Goal: Information Seeking & Learning: Learn about a topic

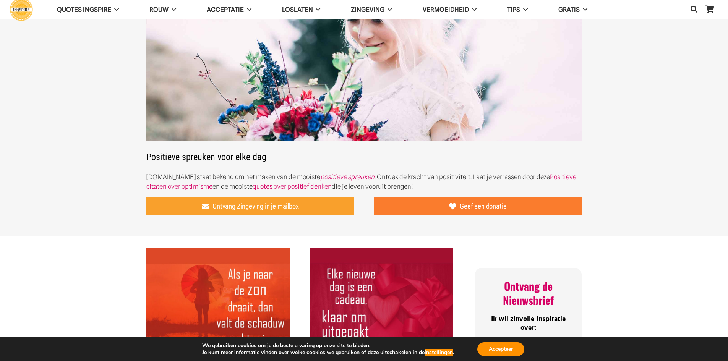
scroll to position [76, 0]
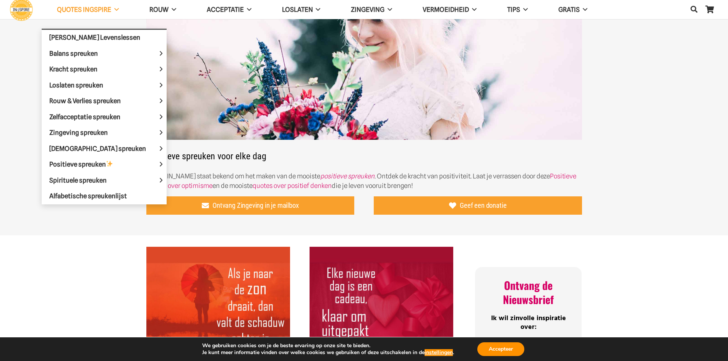
click at [88, 13] on span "QUOTES INGSPIRE" at bounding box center [84, 10] width 54 height 8
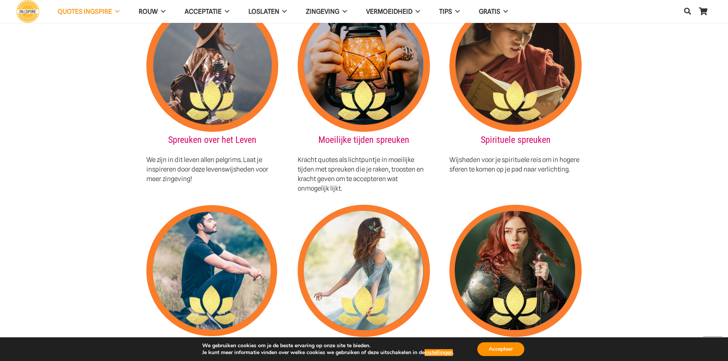
scroll to position [764, 0]
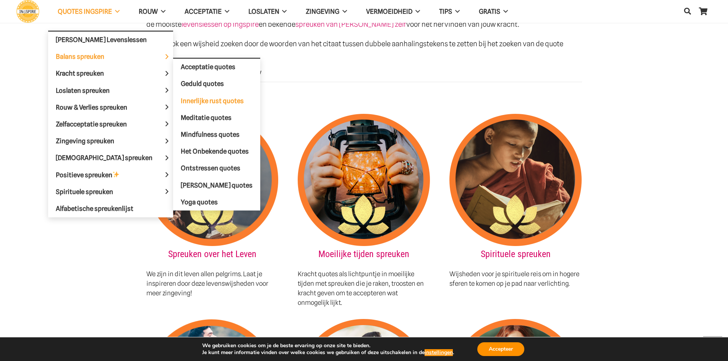
click at [181, 102] on span "Innerlijke rust quotes" at bounding box center [212, 101] width 63 height 8
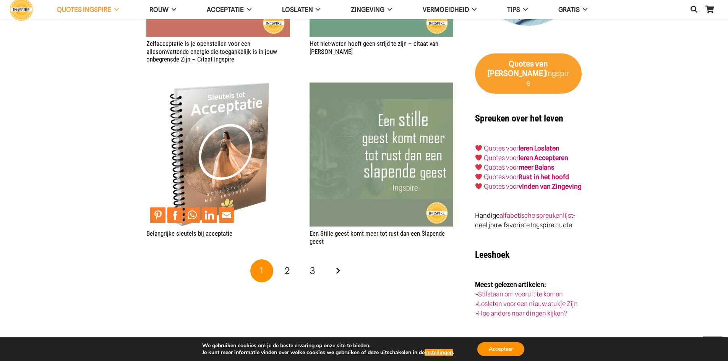
scroll to position [1261, 0]
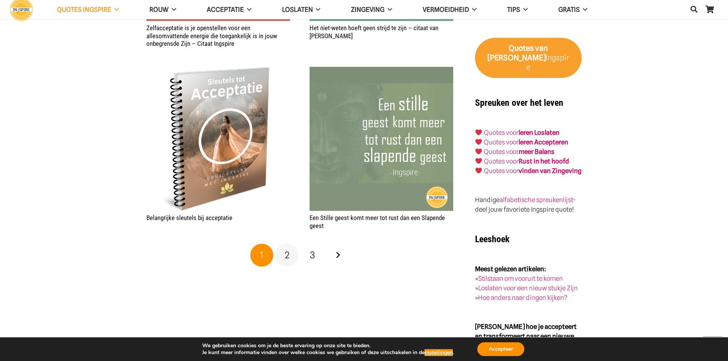
click at [287, 255] on span "2" at bounding box center [287, 255] width 5 height 11
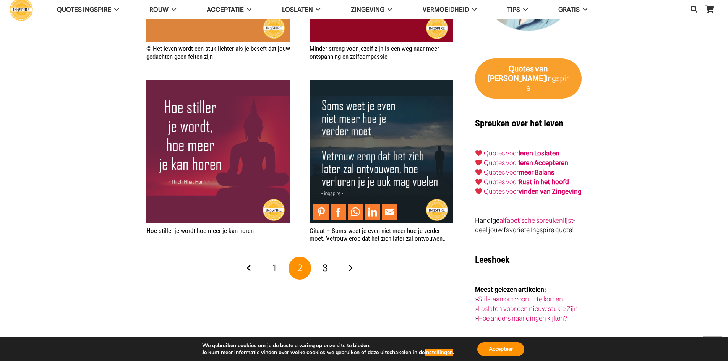
scroll to position [1299, 0]
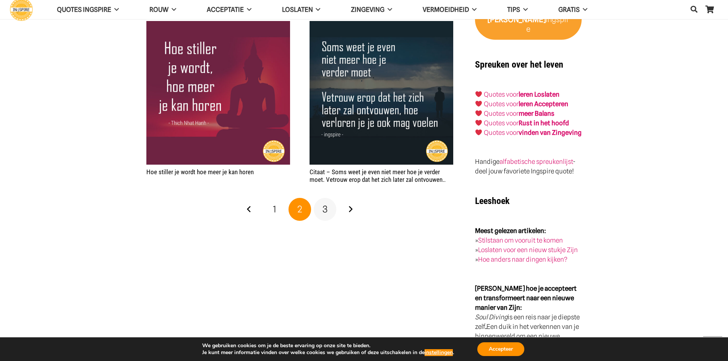
click at [323, 212] on span "3" at bounding box center [325, 209] width 5 height 11
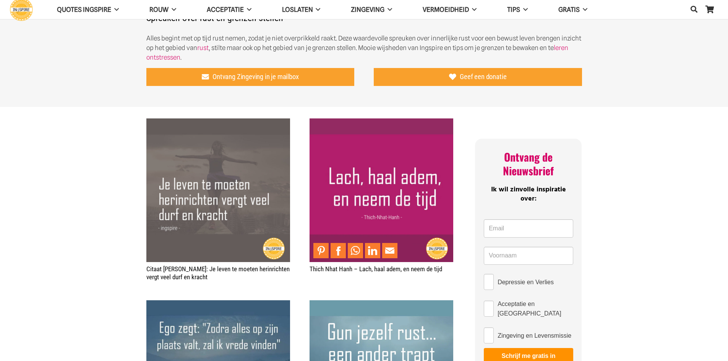
scroll to position [306, 0]
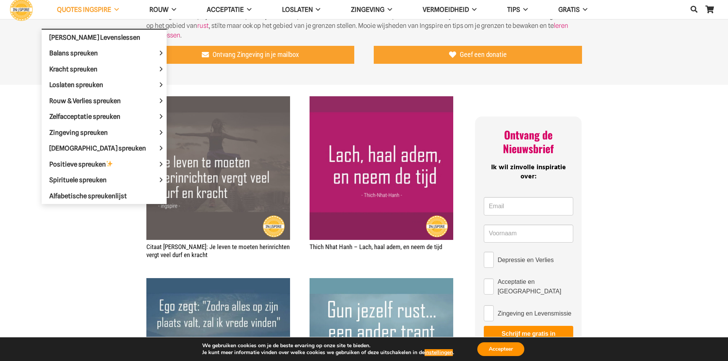
click at [114, 8] on span at bounding box center [115, 9] width 8 height 7
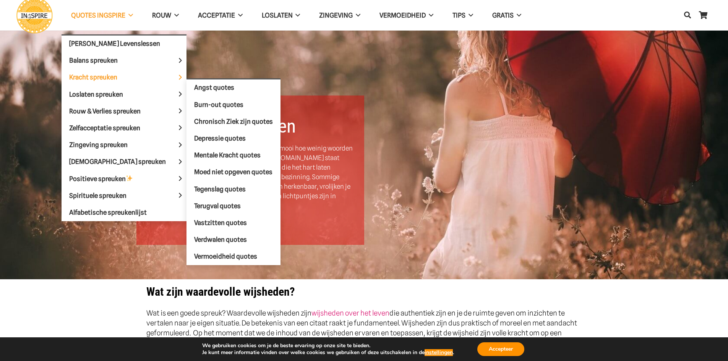
click at [114, 78] on span "Kracht spreuken" at bounding box center [99, 77] width 61 height 8
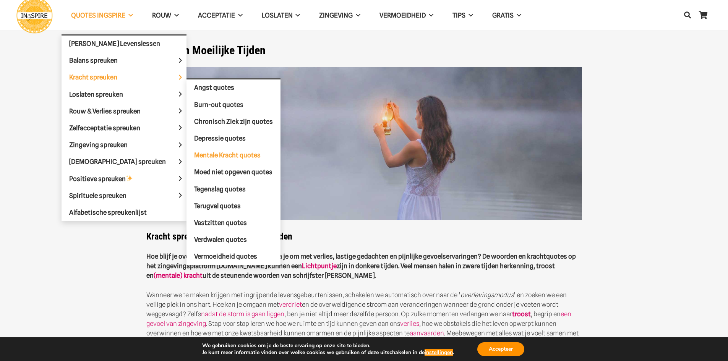
click at [194, 156] on span "Mentale Kracht quotes" at bounding box center [227, 155] width 66 height 8
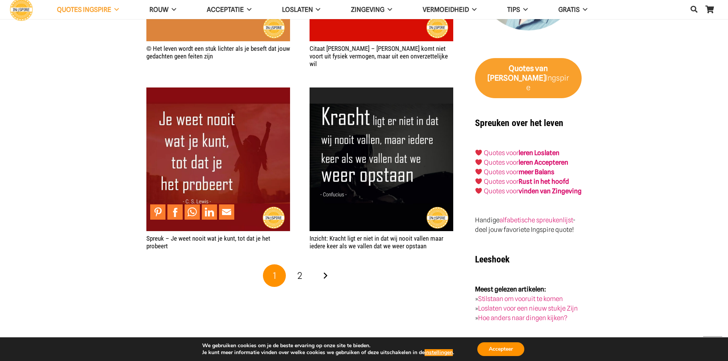
scroll to position [1605, 0]
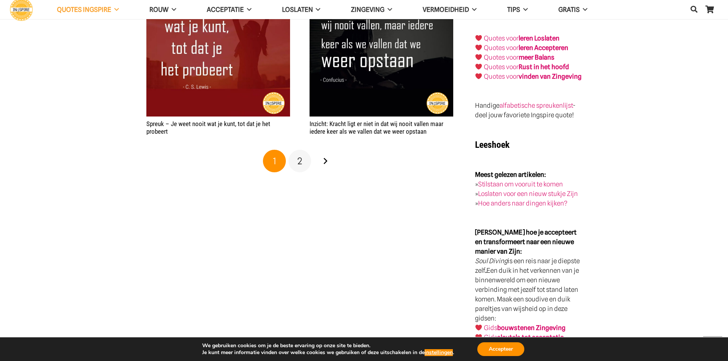
click at [300, 156] on span "2" at bounding box center [299, 161] width 5 height 11
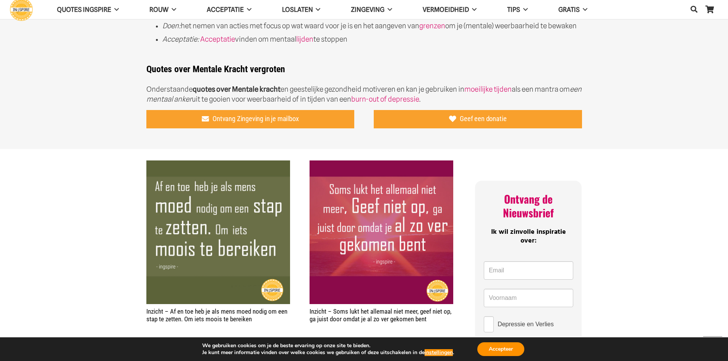
scroll to position [611, 0]
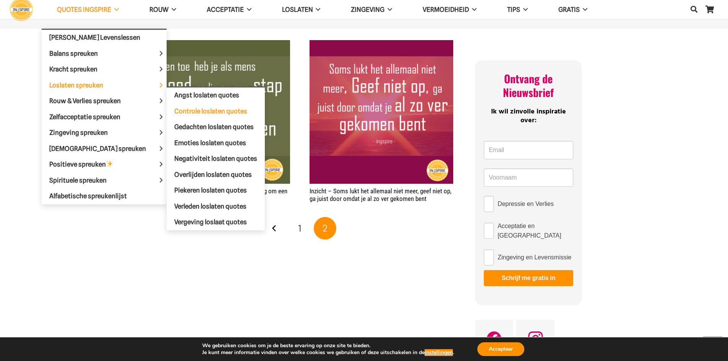
click at [174, 109] on span "Controle loslaten quotes" at bounding box center [210, 111] width 73 height 8
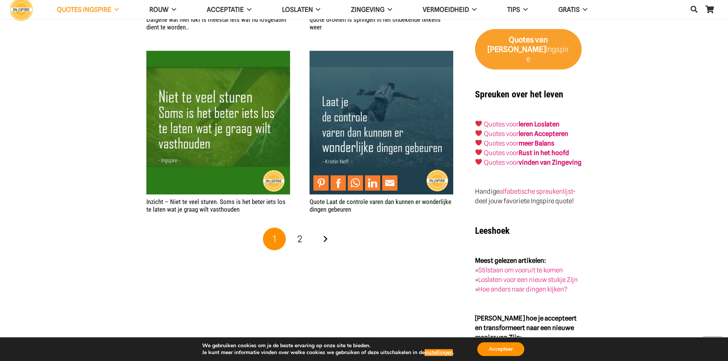
scroll to position [1185, 0]
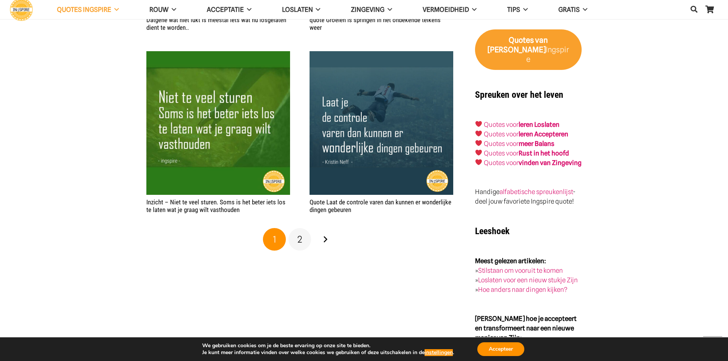
click at [299, 239] on span "2" at bounding box center [299, 239] width 5 height 11
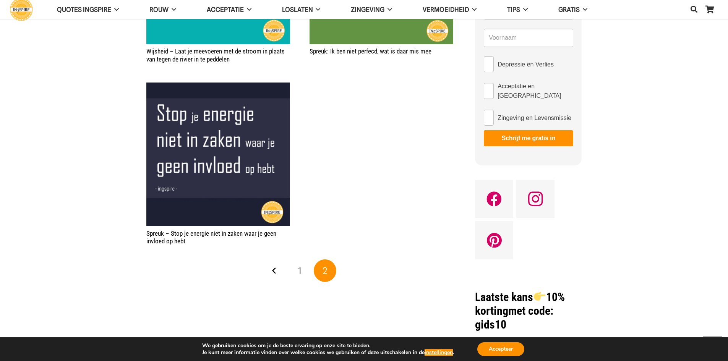
scroll to position [420, 0]
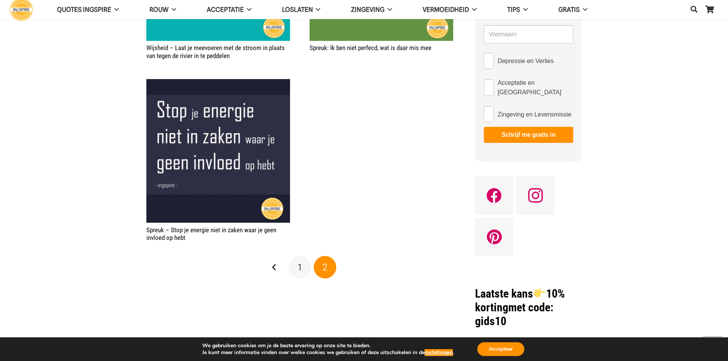
click at [298, 266] on span "1" at bounding box center [299, 267] width 3 height 11
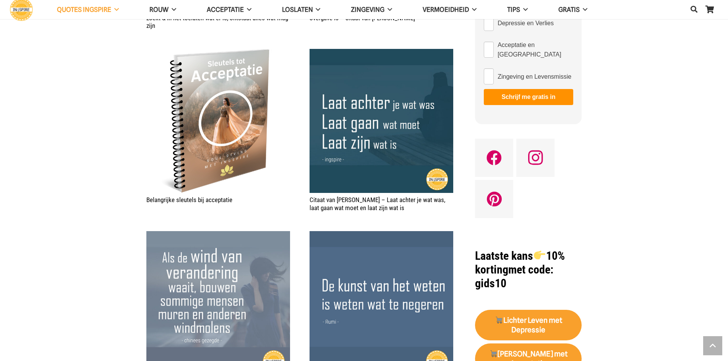
scroll to position [459, 0]
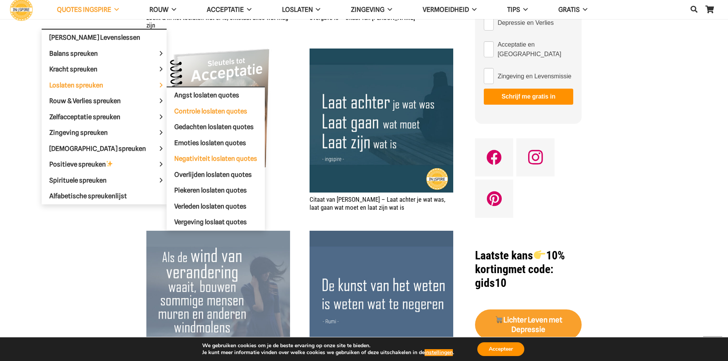
click at [174, 157] on span "Negativiteit loslaten quotes" at bounding box center [215, 159] width 83 height 8
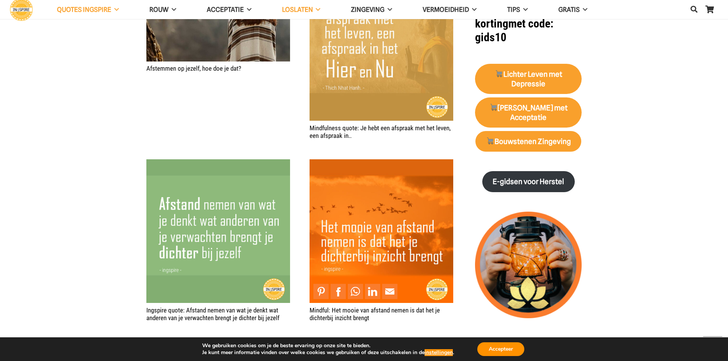
scroll to position [764, 0]
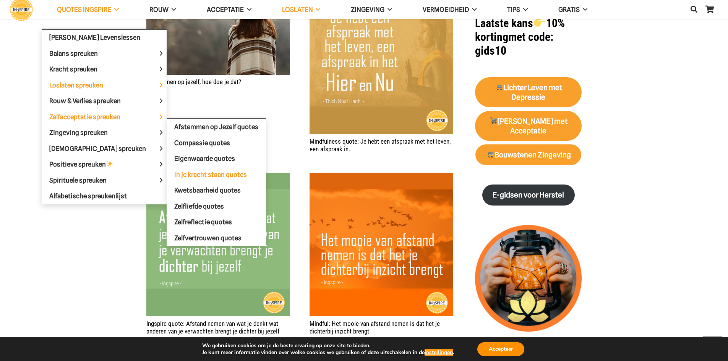
click at [177, 174] on span "In je kracht staan quotes" at bounding box center [210, 175] width 73 height 8
